Goal: Navigation & Orientation: Find specific page/section

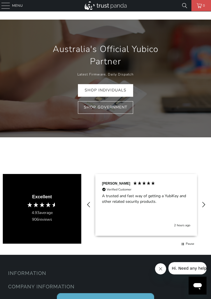
click at [6, 3] on span at bounding box center [5, 3] width 8 height 0
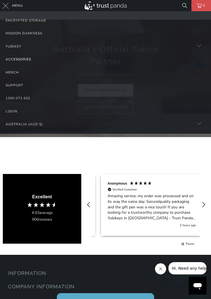
click at [12, 56] on link "Accessories" at bounding box center [106, 59] width 200 height 13
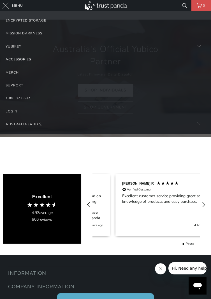
scroll to position [0, 214]
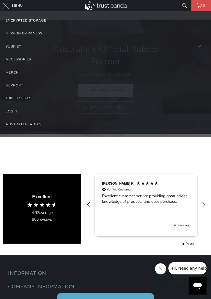
click at [23, 17] on link "Encrypted Storage" at bounding box center [106, 20] width 200 height 13
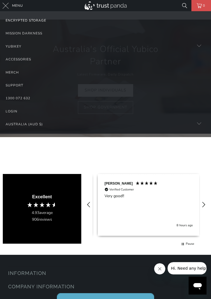
scroll to position [0, 321]
click at [20, 33] on link "Mission Darkness" at bounding box center [106, 33] width 200 height 13
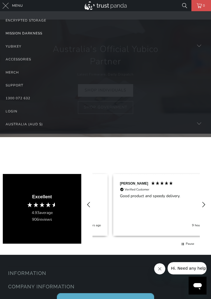
scroll to position [0, 429]
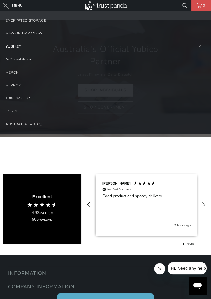
click at [8, 47] on div "YubiKey" at bounding box center [14, 46] width 16 height 6
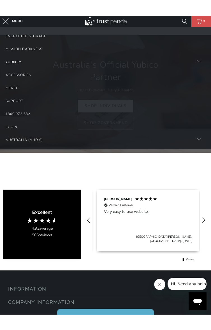
scroll to position [0, 536]
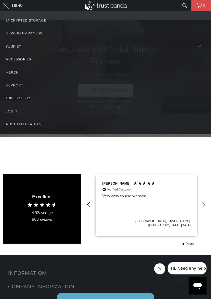
click at [18, 59] on link "Accessories" at bounding box center [106, 59] width 200 height 13
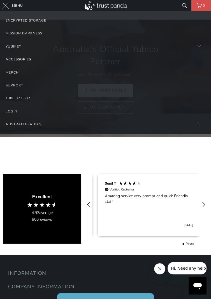
scroll to position [0, 643]
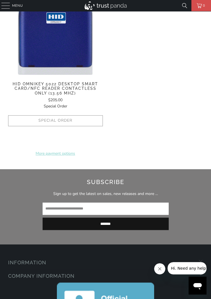
scroll to position [1059, 0]
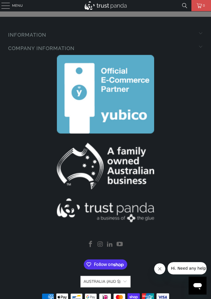
scroll to position [1271, 0]
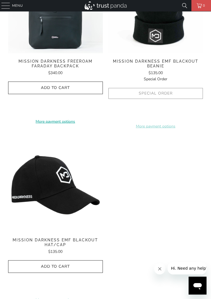
scroll to position [1735, 0]
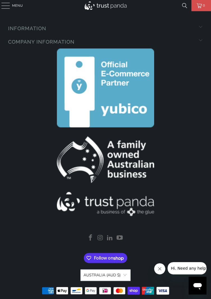
scroll to position [1217, 0]
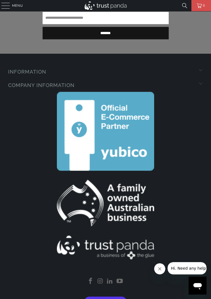
scroll to position [1259, 0]
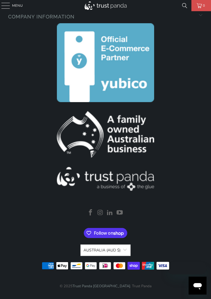
scroll to position [175, 0]
